Goal: Task Accomplishment & Management: Manage account settings

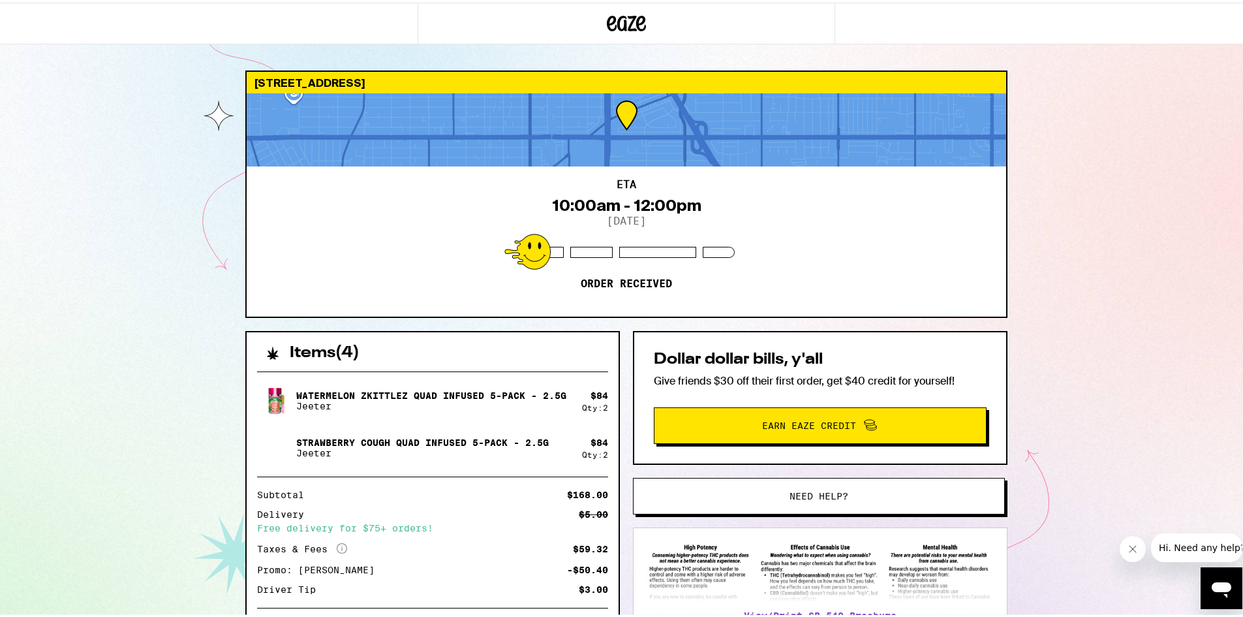
click at [808, 495] on span "Need help?" at bounding box center [819, 493] width 59 height 9
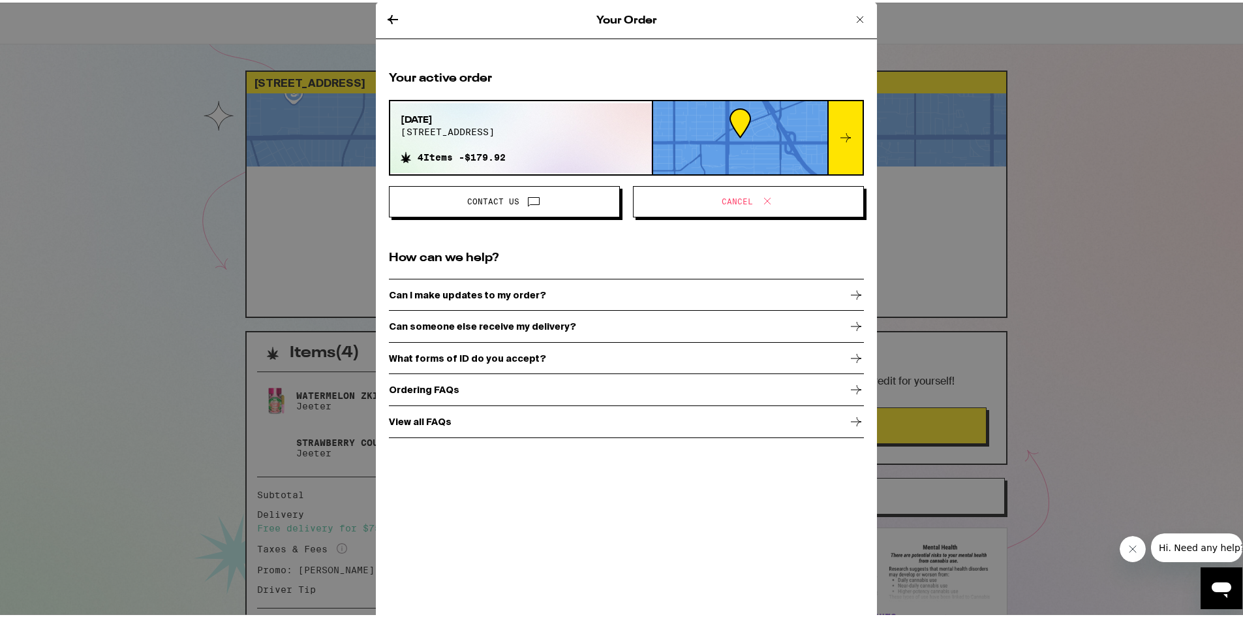
click at [768, 201] on icon at bounding box center [768, 199] width 16 height 16
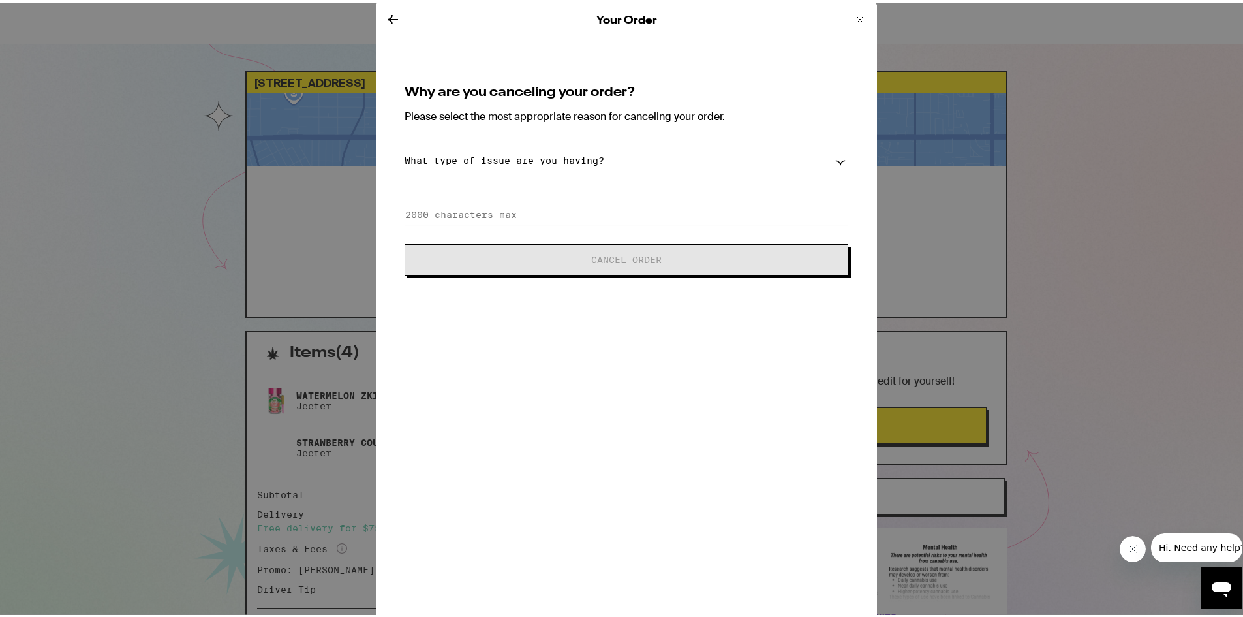
click at [556, 158] on select "What type of issue are you having? Order taking too long Order arriving too soo…" at bounding box center [627, 158] width 444 height 23
select select "change-order"
click at [405, 147] on select "What type of issue are you having? Order taking too long Order arriving too soo…" at bounding box center [627, 158] width 444 height 23
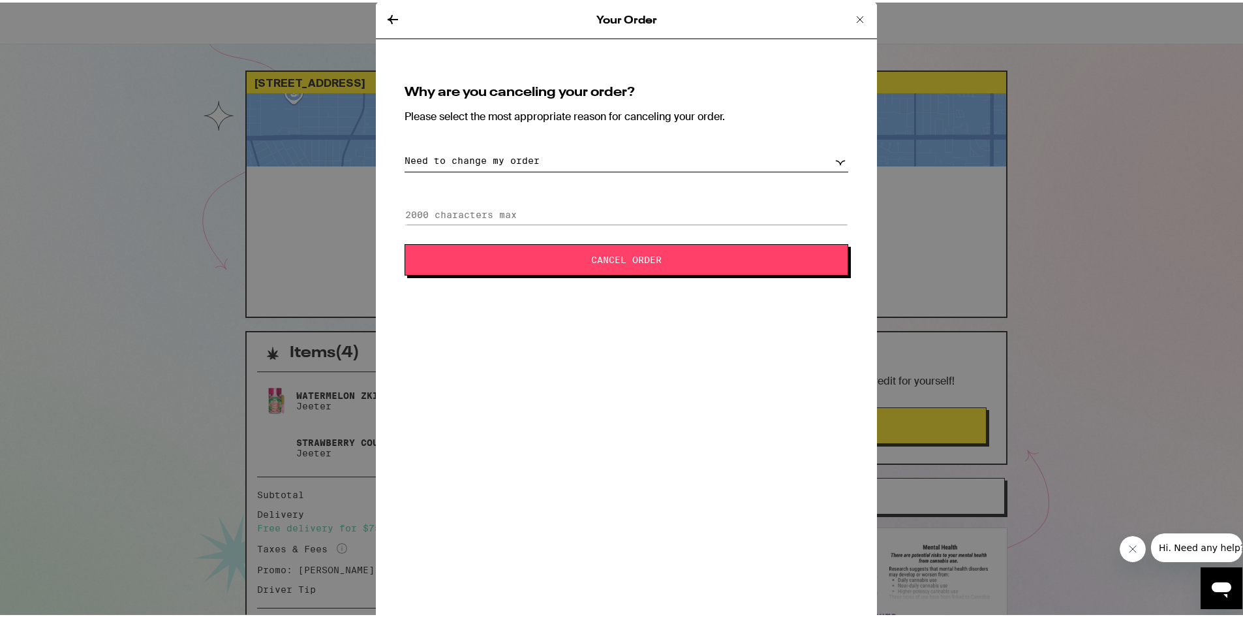
click at [572, 257] on span "Cancel Order" at bounding box center [627, 257] width 338 height 9
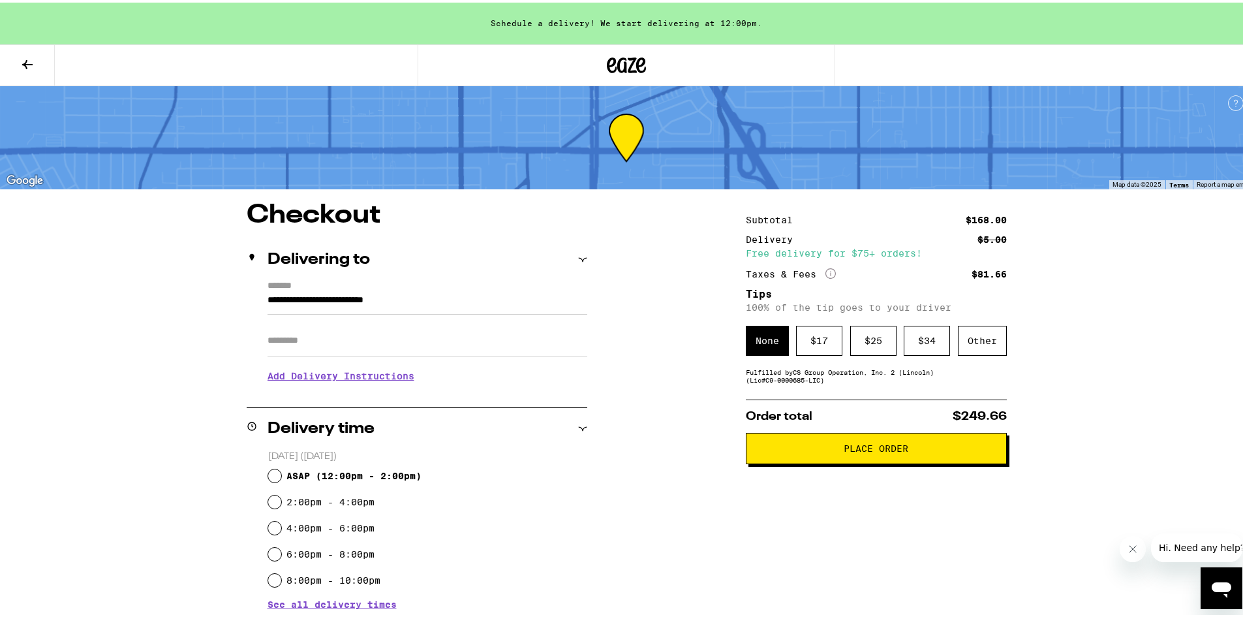
click at [35, 60] on button at bounding box center [27, 62] width 55 height 41
